Goal: Information Seeking & Learning: Learn about a topic

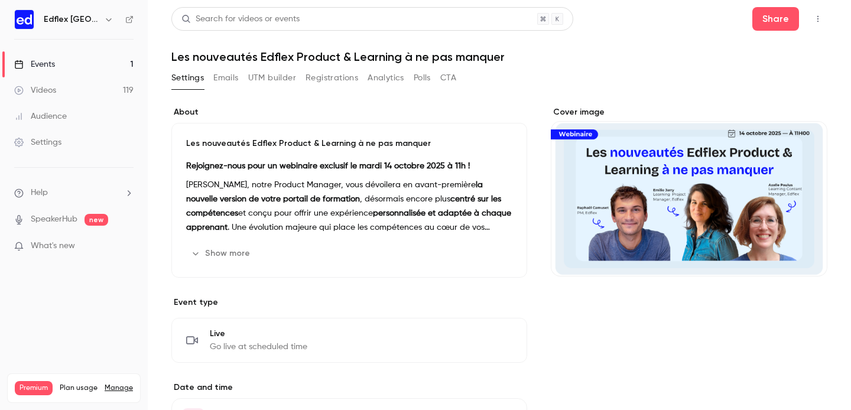
click at [818, 18] on icon "button" at bounding box center [817, 19] width 1 height 6
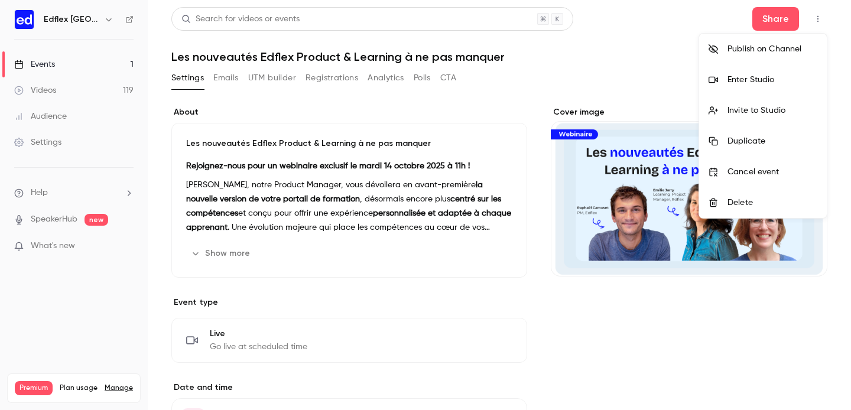
click at [743, 84] on div "Enter Studio" at bounding box center [772, 80] width 90 height 12
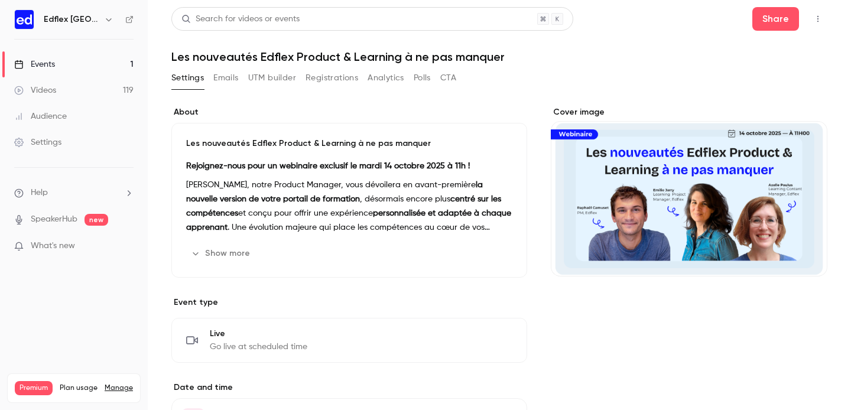
click at [821, 16] on icon "button" at bounding box center [817, 19] width 9 height 8
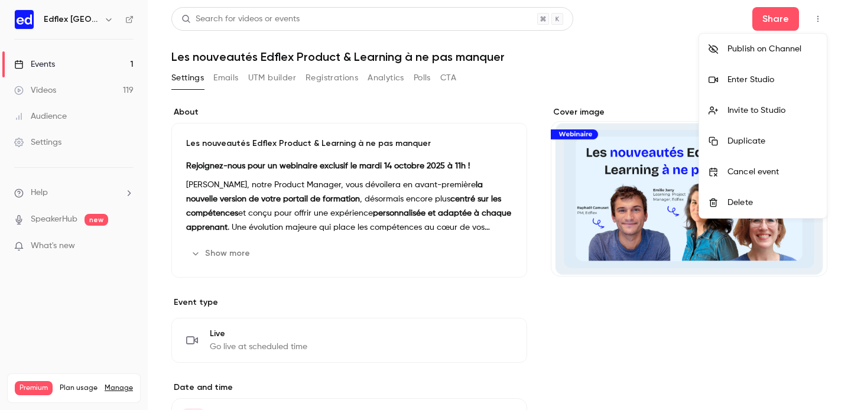
click at [752, 80] on div "Enter Studio" at bounding box center [772, 80] width 90 height 12
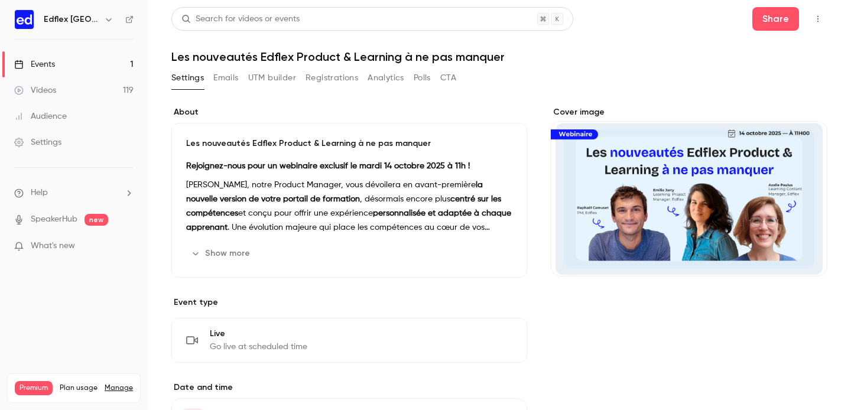
click at [819, 21] on icon "button" at bounding box center [817, 19] width 9 height 8
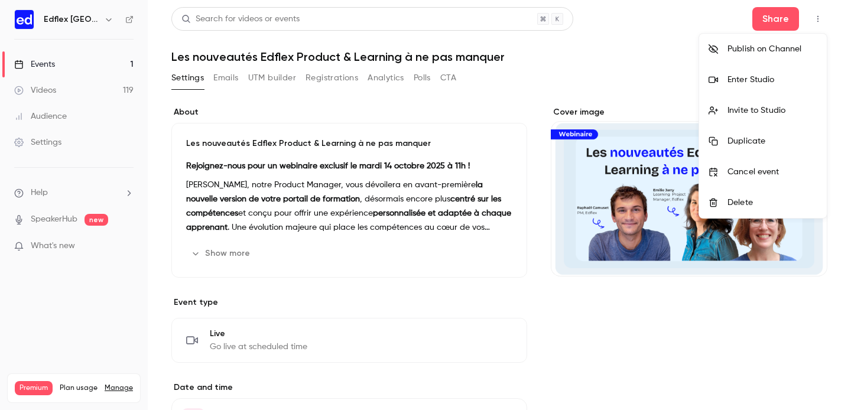
click at [757, 81] on div "Enter Studio" at bounding box center [772, 80] width 90 height 12
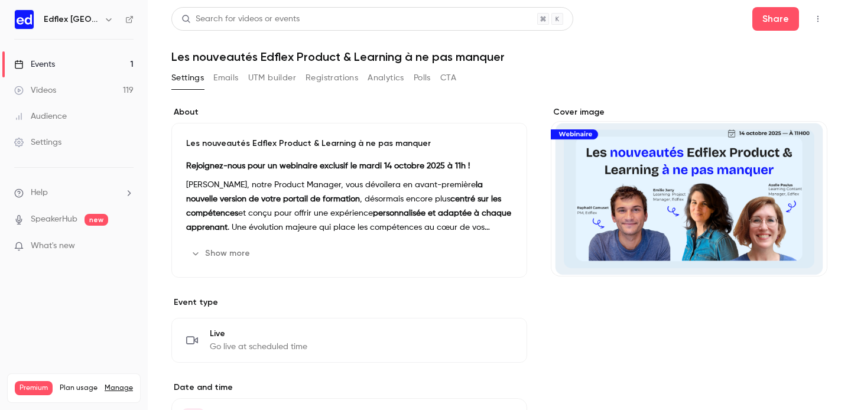
click at [73, 88] on link "Videos 119" at bounding box center [74, 90] width 148 height 26
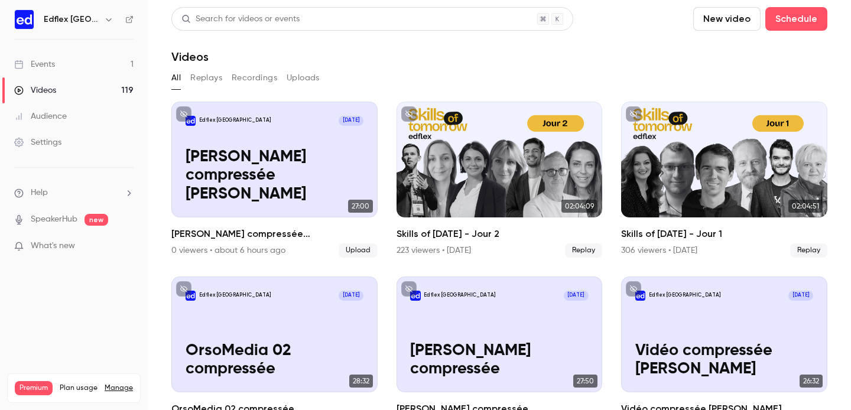
click at [80, 66] on link "Events 1" at bounding box center [74, 64] width 148 height 26
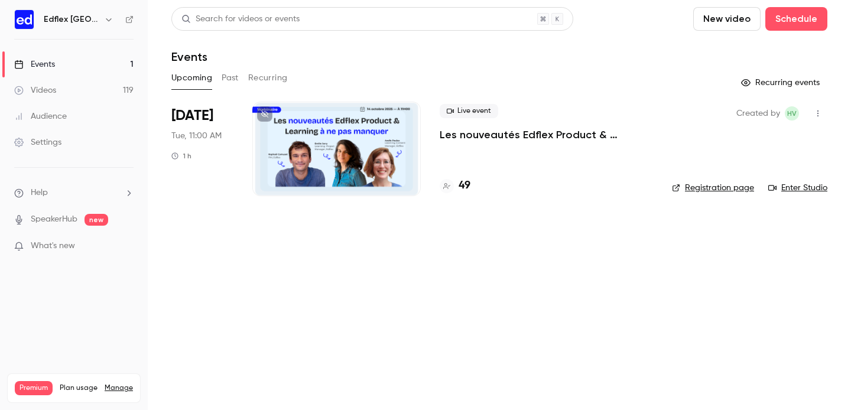
click at [465, 186] on h4 "49" at bounding box center [464, 186] width 12 height 16
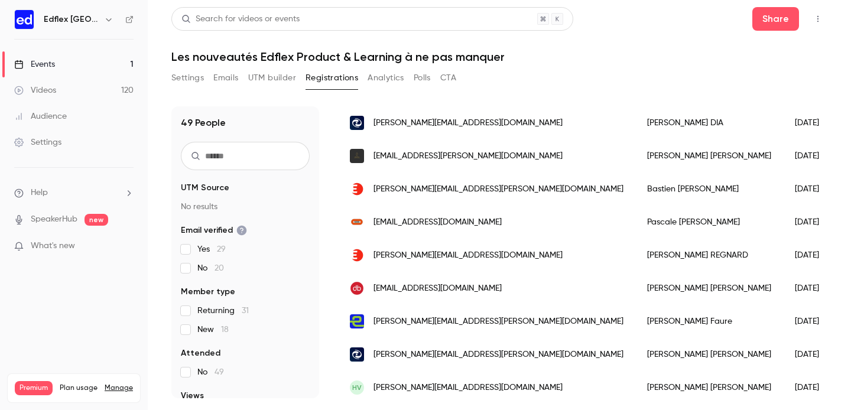
scroll to position [616, 0]
